Goal: Task Accomplishment & Management: Manage account settings

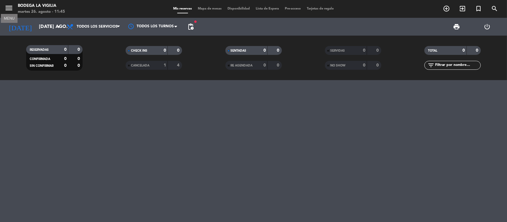
click at [7, 7] on icon "menu" at bounding box center [8, 8] width 9 height 9
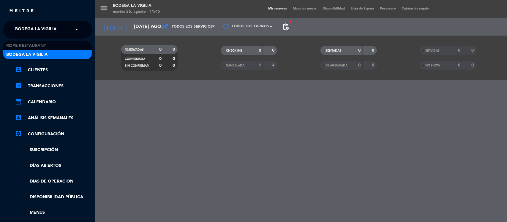
click at [76, 30] on span at bounding box center [78, 29] width 10 height 12
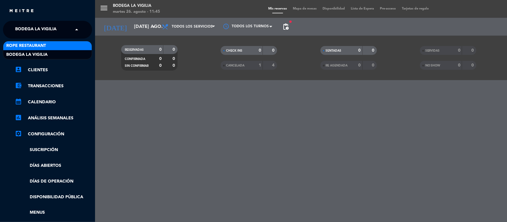
click at [31, 46] on span "Rope restaurant" at bounding box center [26, 45] width 40 height 7
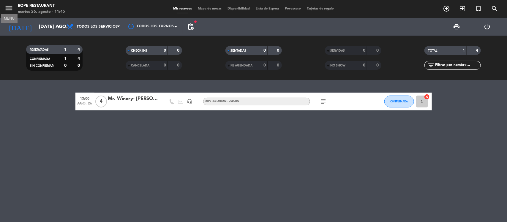
click at [6, 7] on icon "menu" at bounding box center [8, 8] width 9 height 9
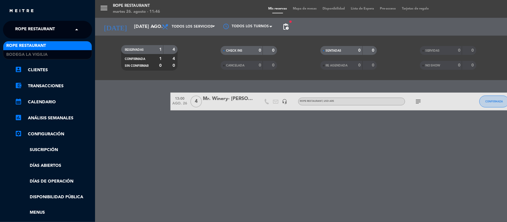
click at [77, 29] on span at bounding box center [78, 29] width 10 height 12
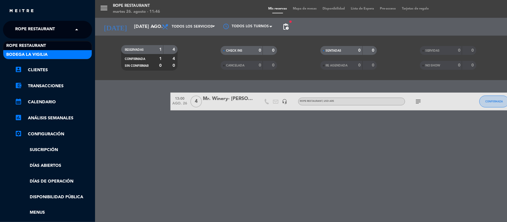
click at [44, 55] on span "Bodega La Vigilia" at bounding box center [26, 54] width 41 height 7
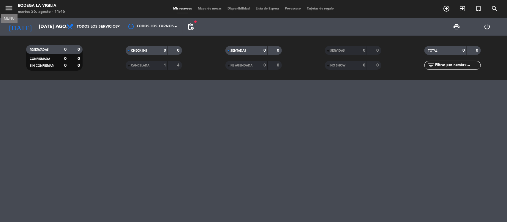
click at [8, 5] on icon "menu" at bounding box center [8, 8] width 9 height 9
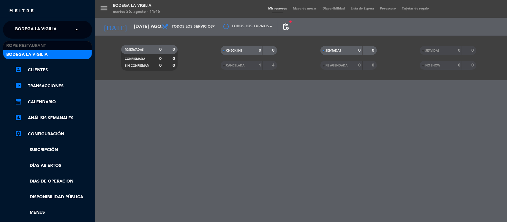
click at [75, 32] on span at bounding box center [78, 29] width 10 height 12
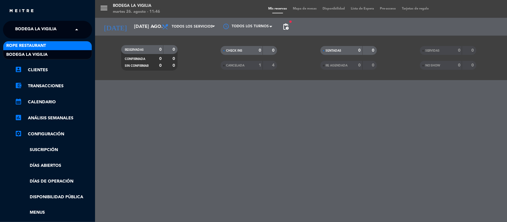
click at [50, 43] on div "Rope restaurant" at bounding box center [47, 45] width 89 height 9
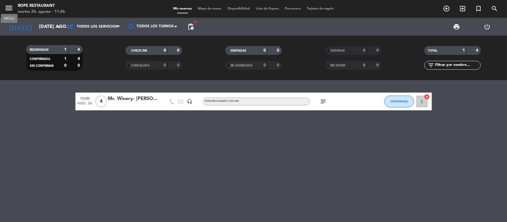
click at [6, 4] on icon "menu" at bounding box center [8, 8] width 9 height 9
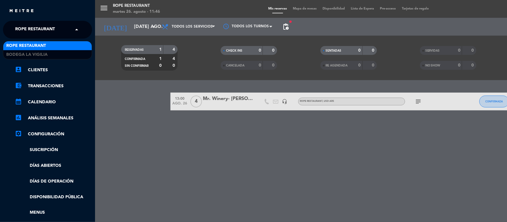
click at [75, 30] on span at bounding box center [78, 29] width 10 height 12
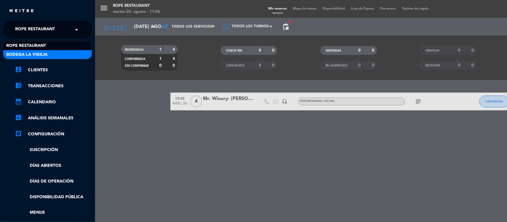
click at [41, 55] on span "Bodega La Vigilia" at bounding box center [26, 54] width 41 height 7
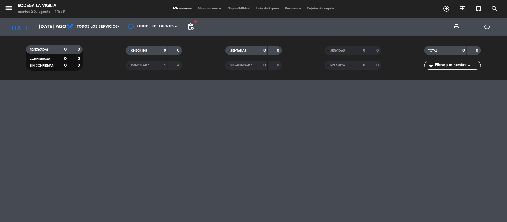
click at [168, 127] on div at bounding box center [253, 151] width 507 height 142
